Goal: Task Accomplishment & Management: Manage account settings

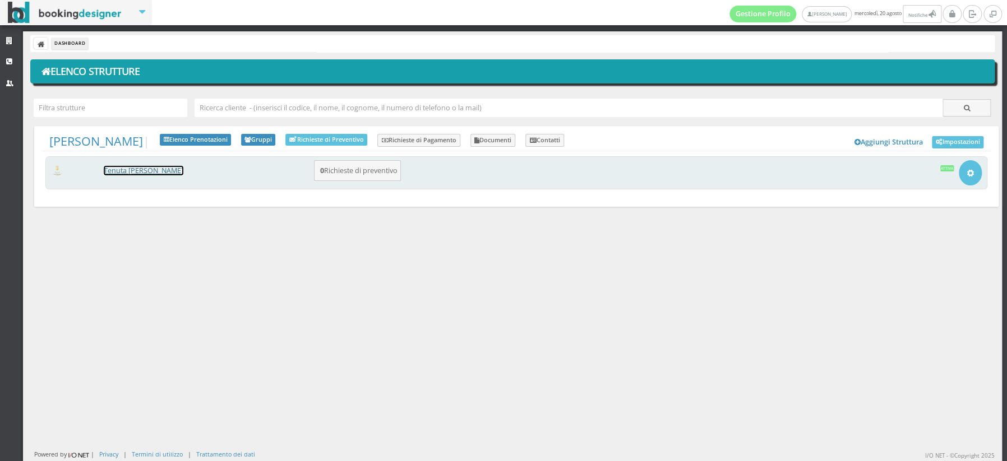
click at [138, 172] on link "Tenuta [PERSON_NAME]" at bounding box center [144, 171] width 80 height 10
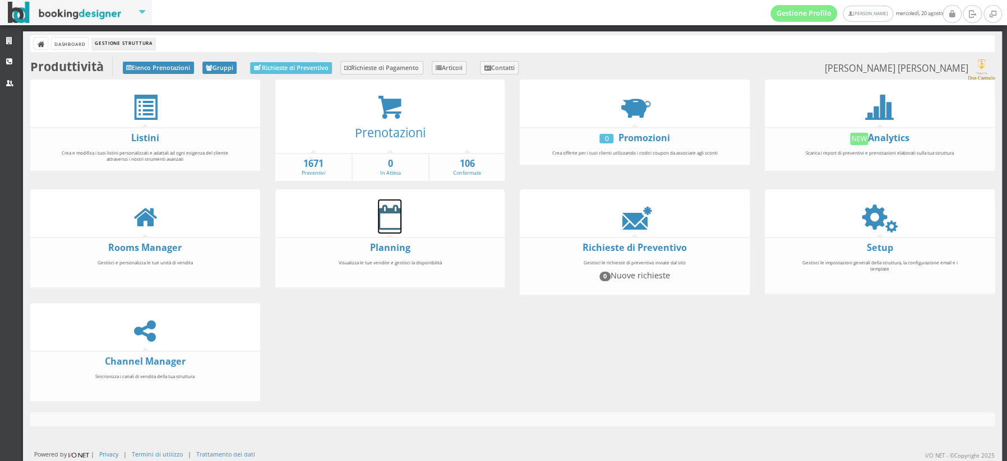
click at [384, 219] on icon at bounding box center [390, 217] width 24 height 25
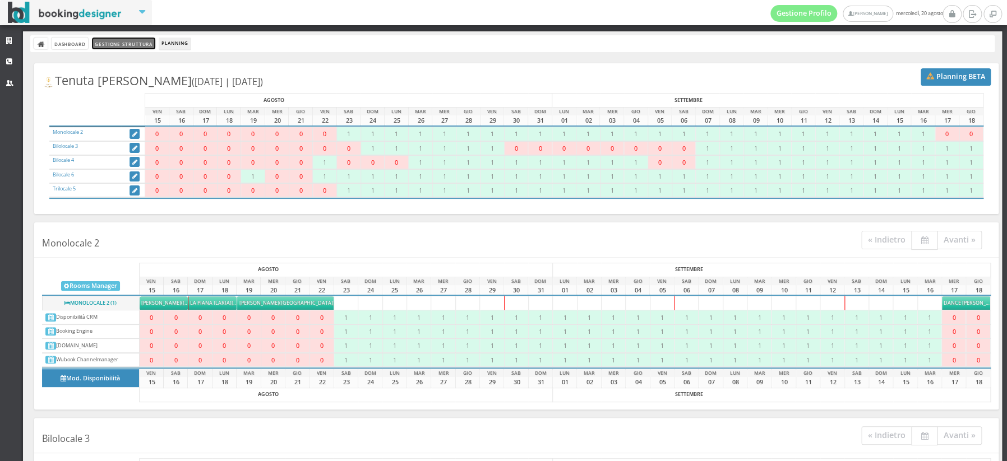
click at [115, 47] on link "Gestione Struttura" at bounding box center [123, 44] width 63 height 12
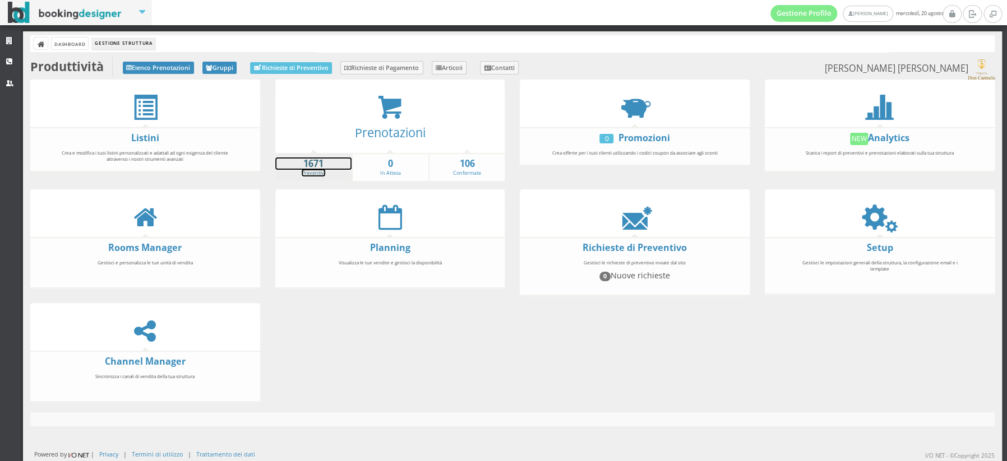
click at [302, 164] on strong "1671" at bounding box center [313, 164] width 77 height 13
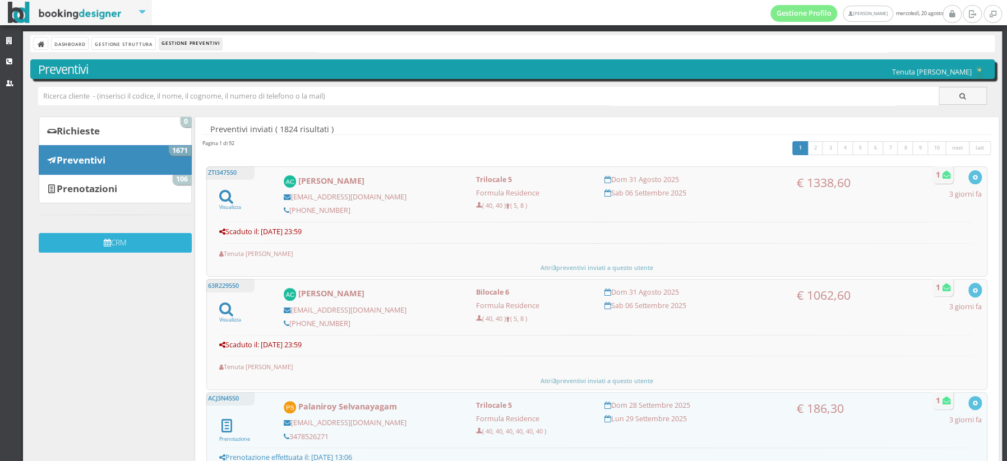
click at [106, 248] on button "CRM" at bounding box center [115, 243] width 153 height 20
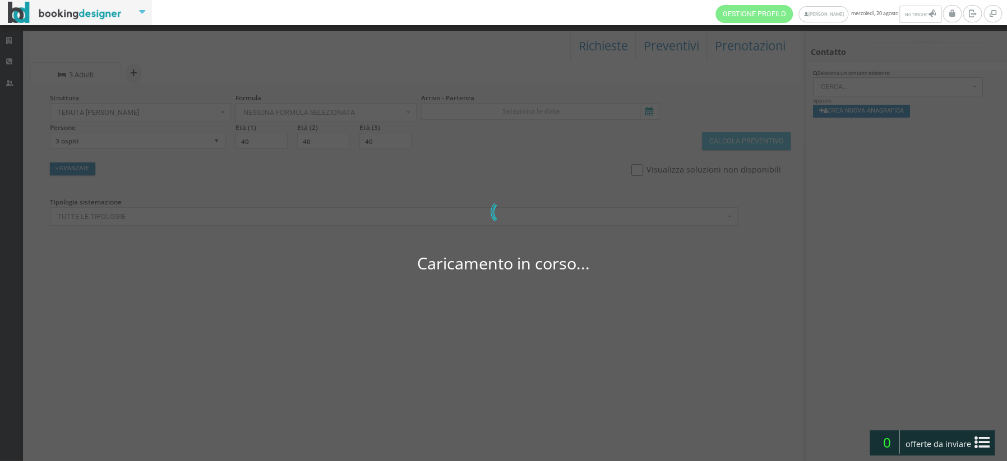
select select
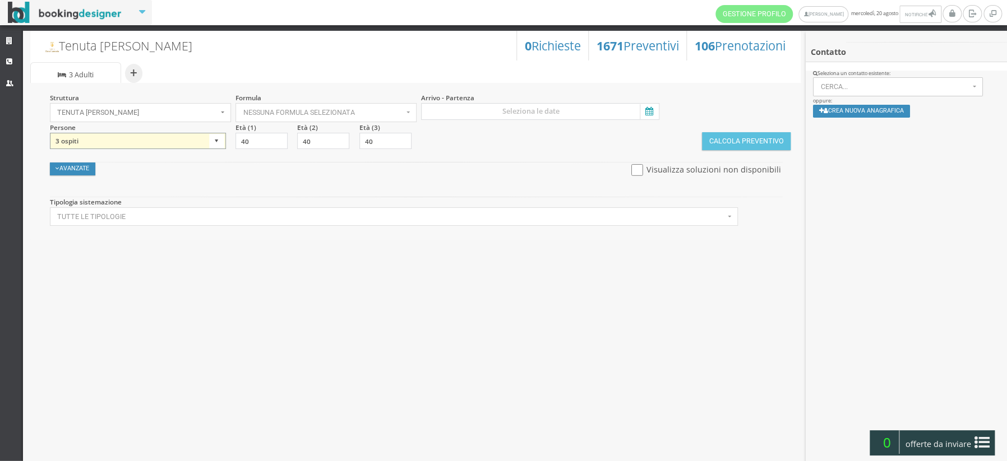
click at [215, 140] on select "1 ospite 2 ospiti 3 ospiti 4 ospiti 5 ospiti 6 ospiti 7 ospiti 8 ospiti 9 ospit…" at bounding box center [138, 141] width 176 height 17
select select "2"
click at [50, 133] on select "1 ospite 2 ospiti 3 ospiti 4 ospiti 5 ospiti 6 ospiti 7 ospiti 8 ospiti 9 ospit…" at bounding box center [138, 141] width 176 height 17
click at [543, 109] on input at bounding box center [540, 111] width 238 height 17
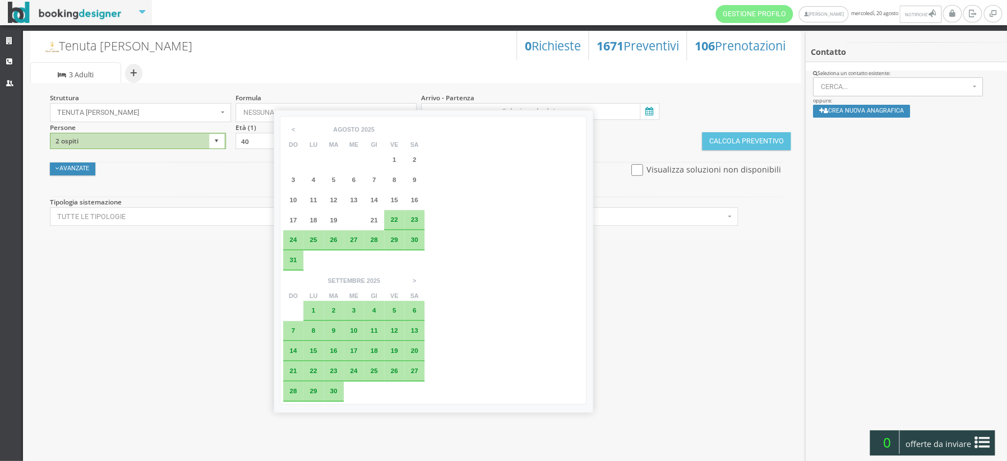
click at [415, 246] on div "30" at bounding box center [414, 240] width 20 height 20
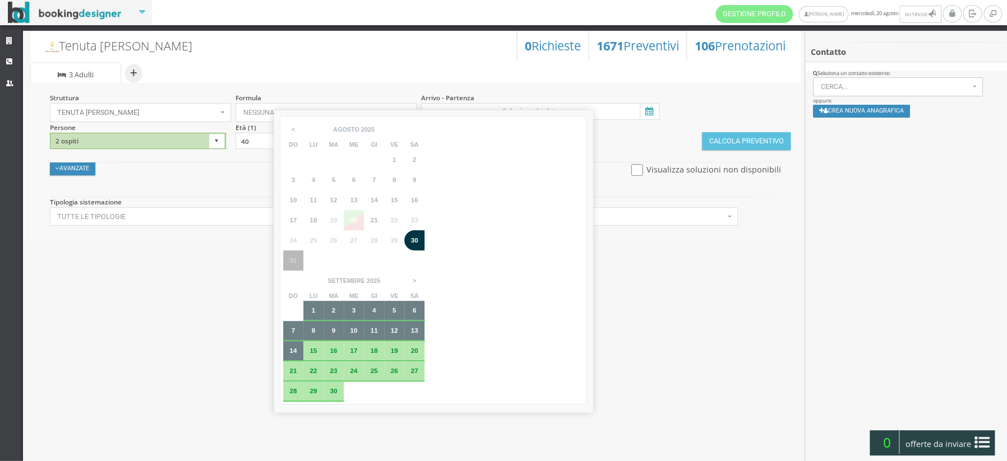
click at [603, 332] on div "Tenuta [PERSON_NAME] 106 Prenotazioni 1671 Preventivi 0 Richieste + Sistemazion…" at bounding box center [416, 246] width 786 height 443
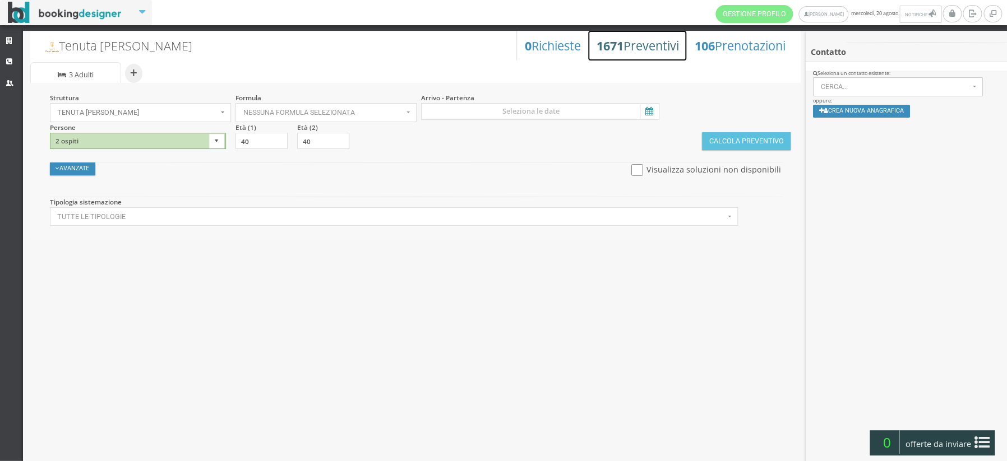
click at [637, 44] on h3 "1671 Preventivi" at bounding box center [638, 46] width 82 height 15
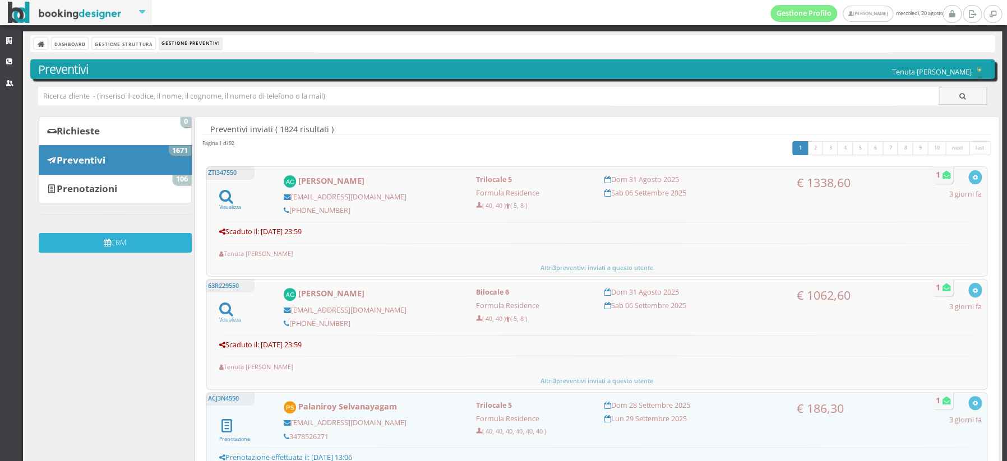
click at [151, 243] on button "CRM" at bounding box center [115, 243] width 153 height 20
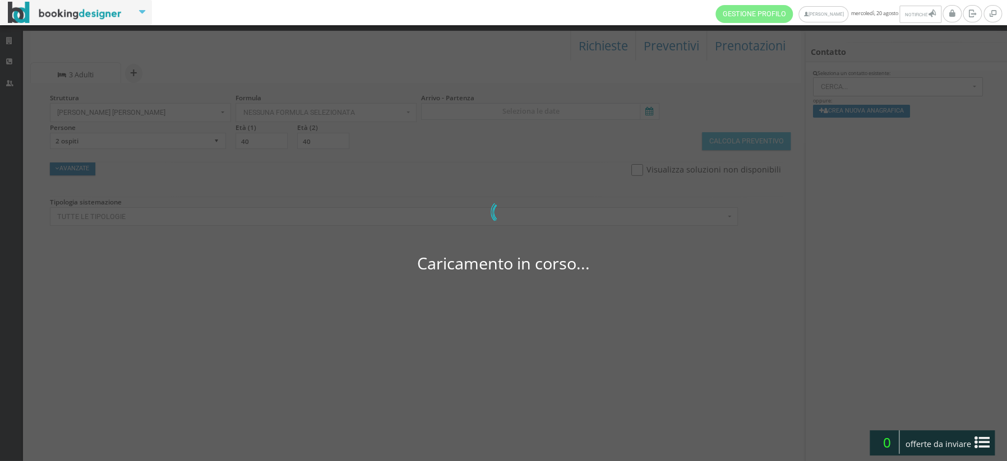
select select
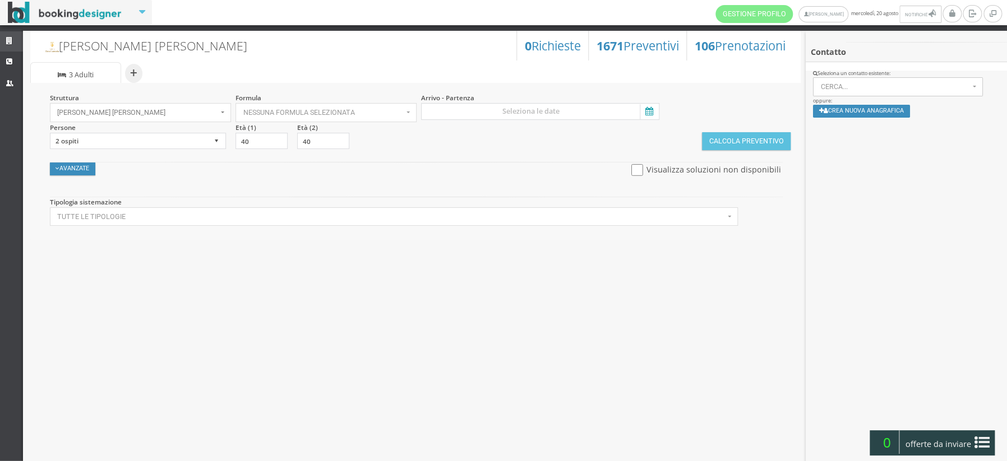
click at [12, 42] on icon at bounding box center [10, 41] width 9 height 7
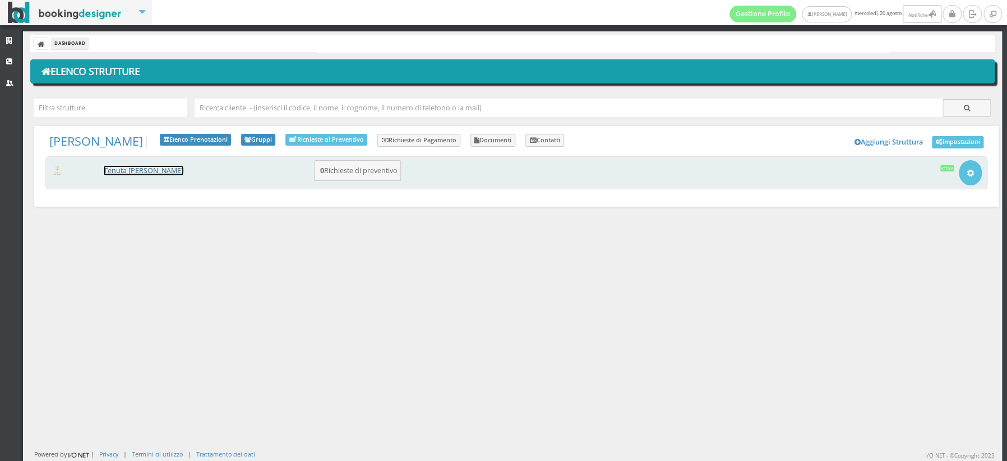
click at [124, 169] on link "[PERSON_NAME] [PERSON_NAME]" at bounding box center [144, 171] width 80 height 10
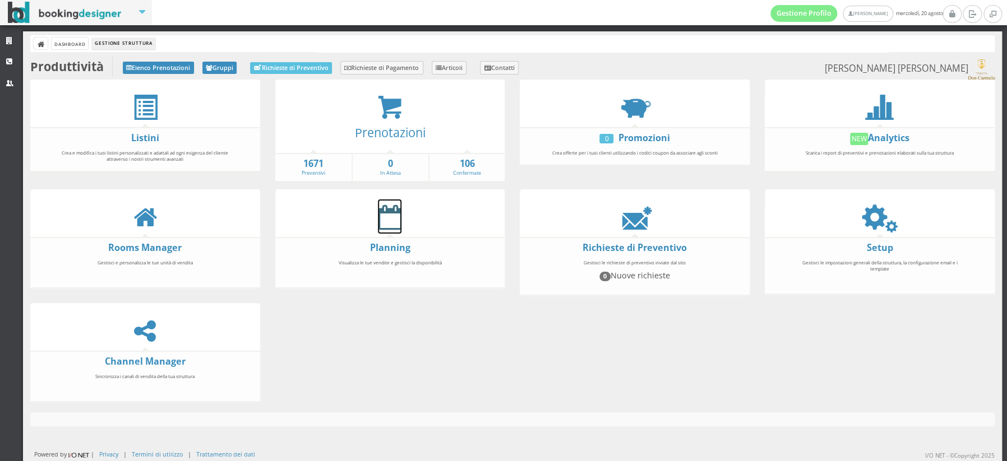
click at [385, 224] on icon at bounding box center [390, 217] width 24 height 25
